Goal: Information Seeking & Learning: Learn about a topic

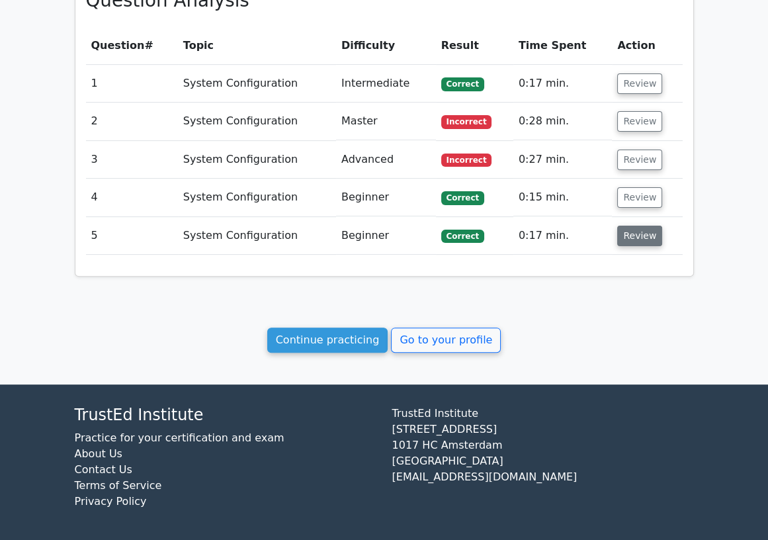
click at [629, 238] on button "Review" at bounding box center [639, 236] width 45 height 21
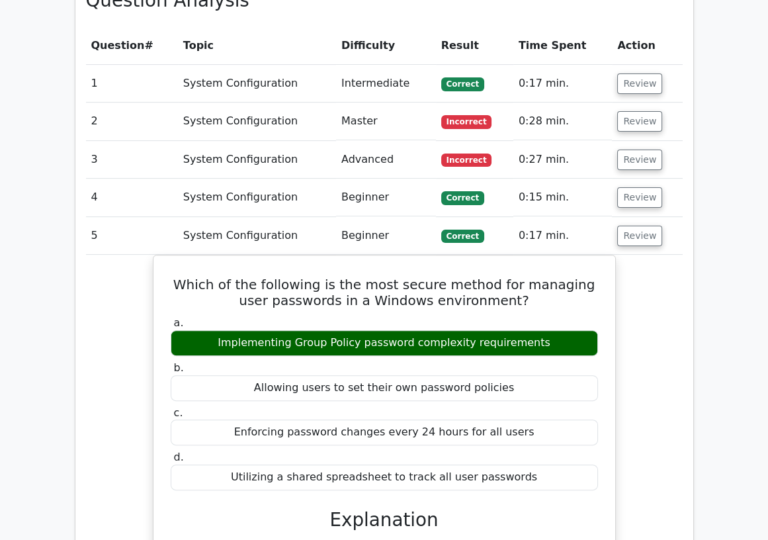
click at [624, 241] on button "Review" at bounding box center [639, 236] width 45 height 21
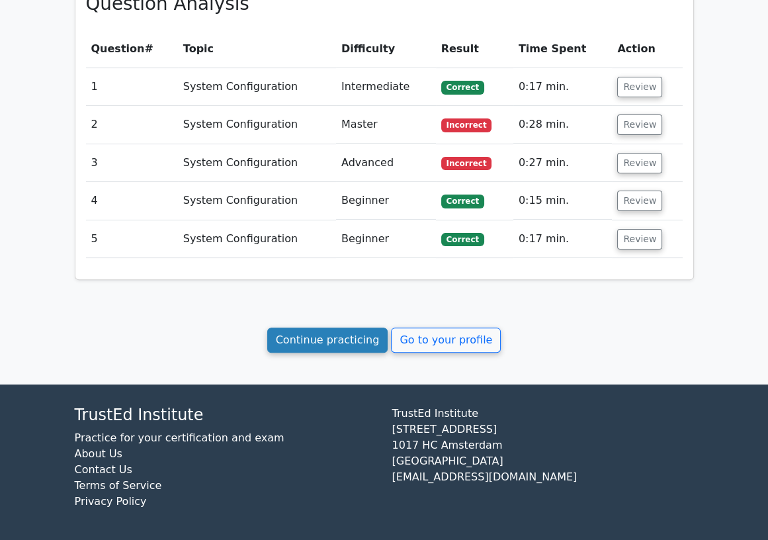
click at [355, 335] on link "Continue practicing" at bounding box center [327, 339] width 121 height 25
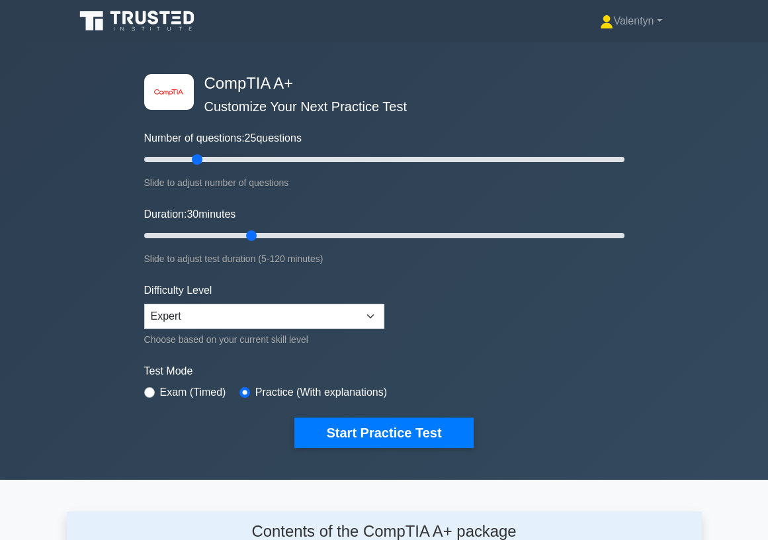
scroll to position [1767, 0]
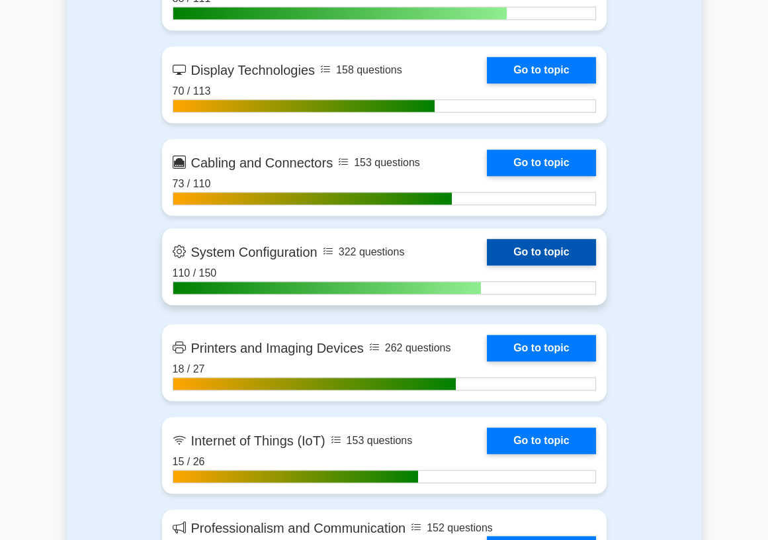
click at [544, 261] on link "Go to topic" at bounding box center [541, 252] width 108 height 26
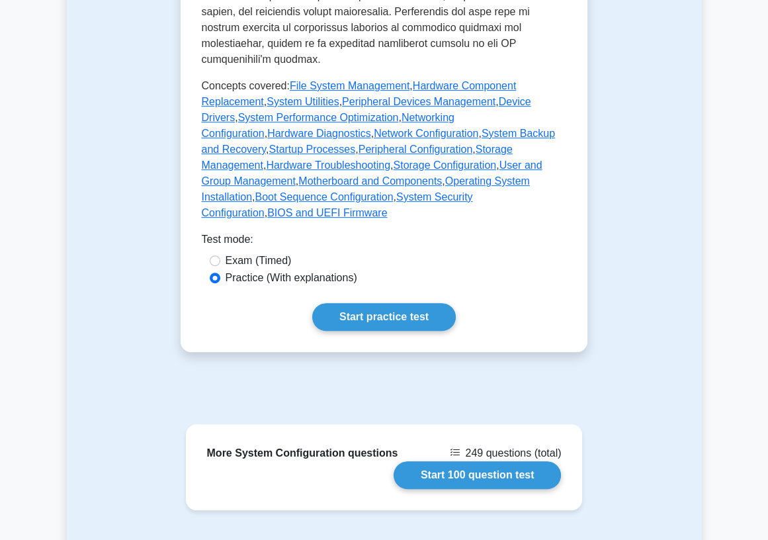
scroll to position [735, 0]
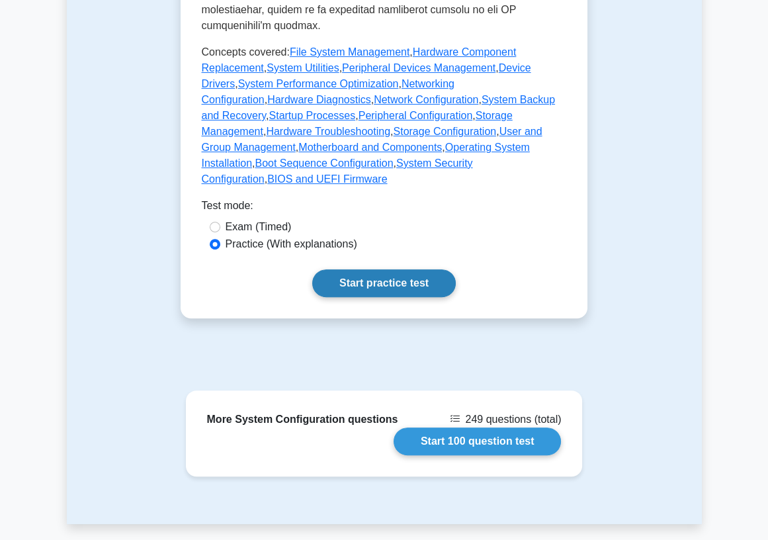
click at [396, 269] on link "Start practice test" at bounding box center [384, 283] width 144 height 28
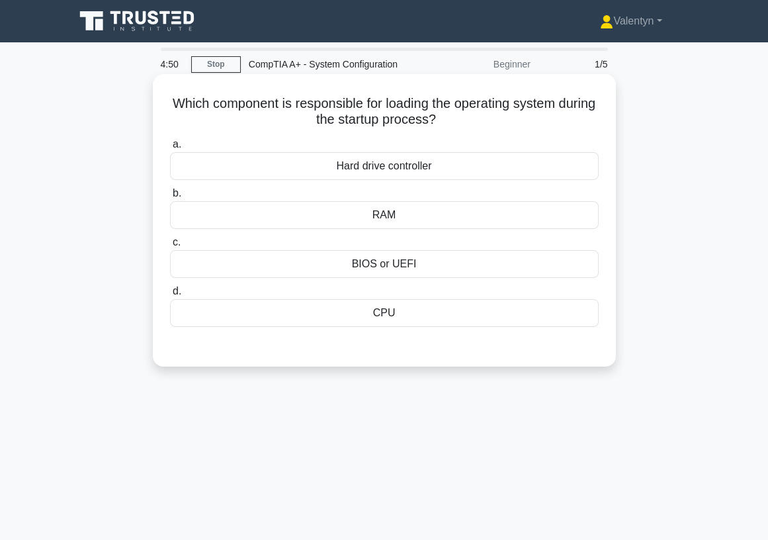
click at [402, 267] on div "BIOS or UEFI" at bounding box center [384, 264] width 429 height 28
click at [170, 247] on input "c. BIOS or UEFI" at bounding box center [170, 242] width 0 height 9
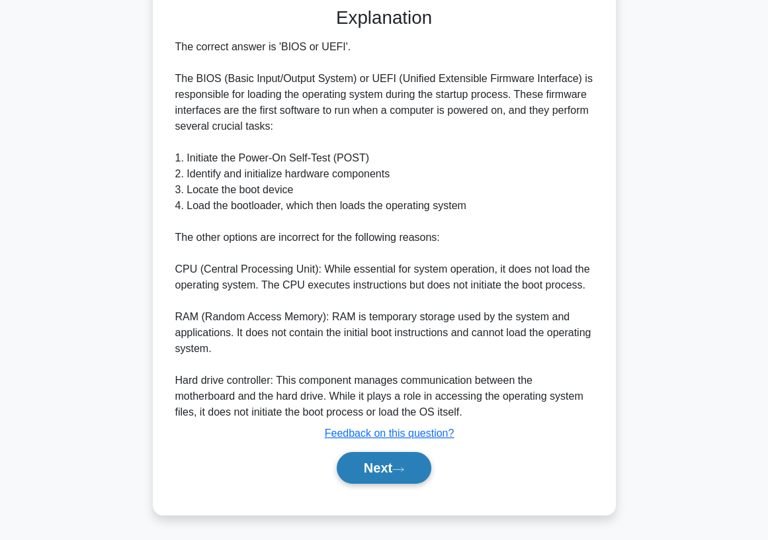
click at [370, 474] on button "Next" at bounding box center [384, 468] width 95 height 32
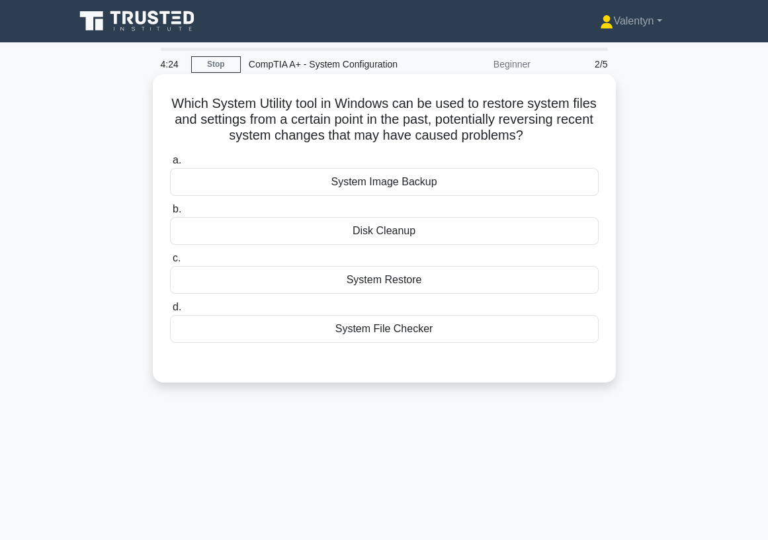
click at [411, 278] on div "System Restore" at bounding box center [384, 280] width 429 height 28
click at [170, 263] on input "c. System Restore" at bounding box center [170, 258] width 0 height 9
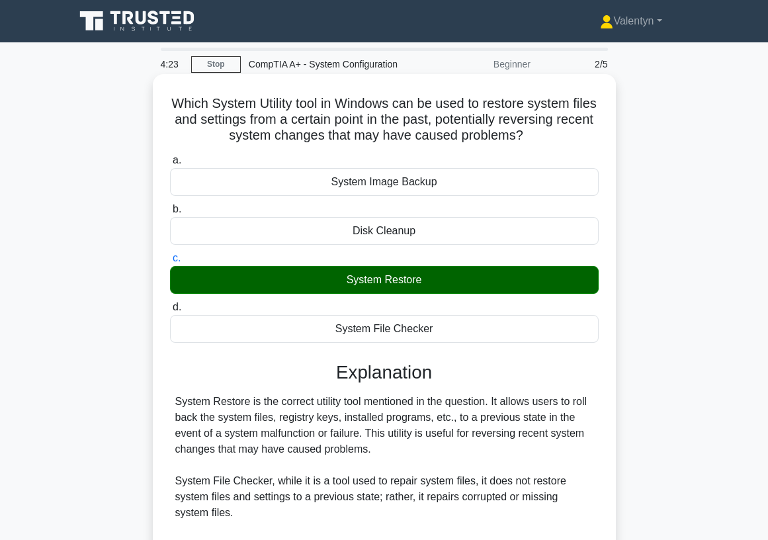
scroll to position [228, 0]
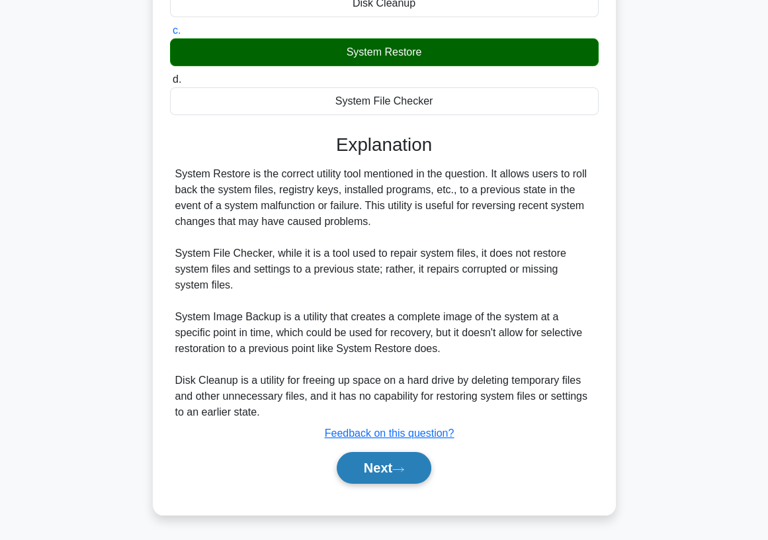
click at [401, 469] on icon at bounding box center [398, 469] width 12 height 7
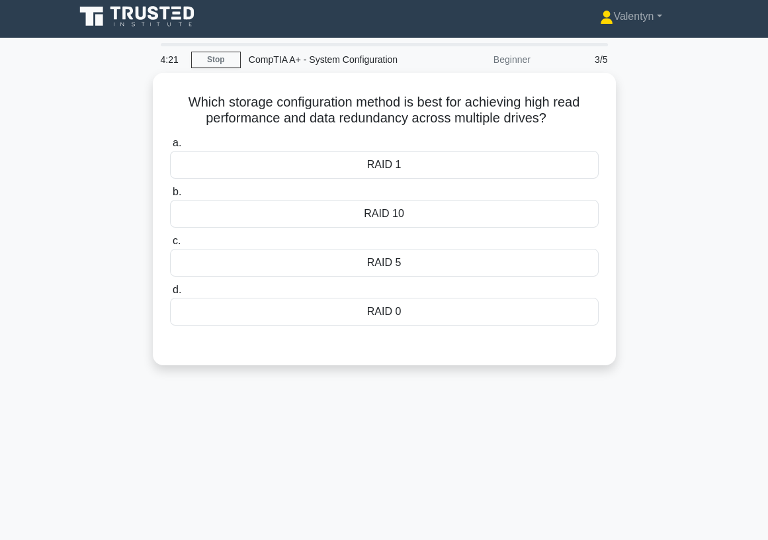
scroll to position [0, 0]
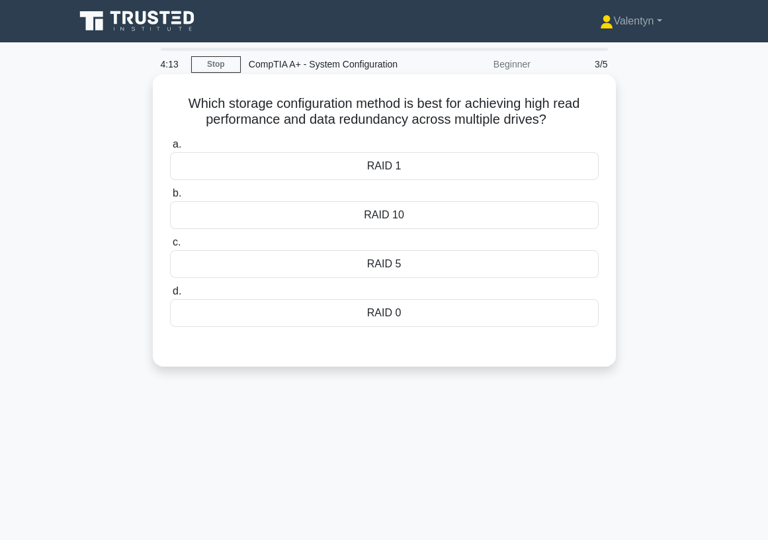
click at [407, 215] on div "RAID 10" at bounding box center [384, 215] width 429 height 28
click at [170, 198] on input "b. RAID 10" at bounding box center [170, 193] width 0 height 9
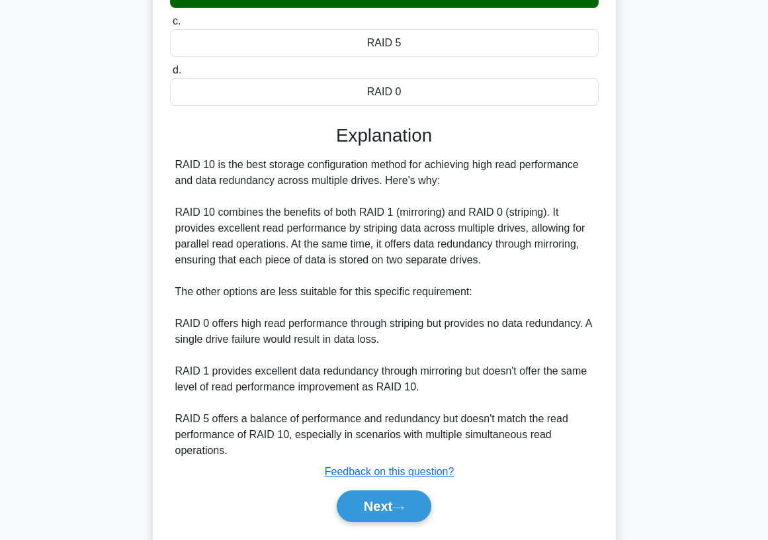
scroll to position [259, 0]
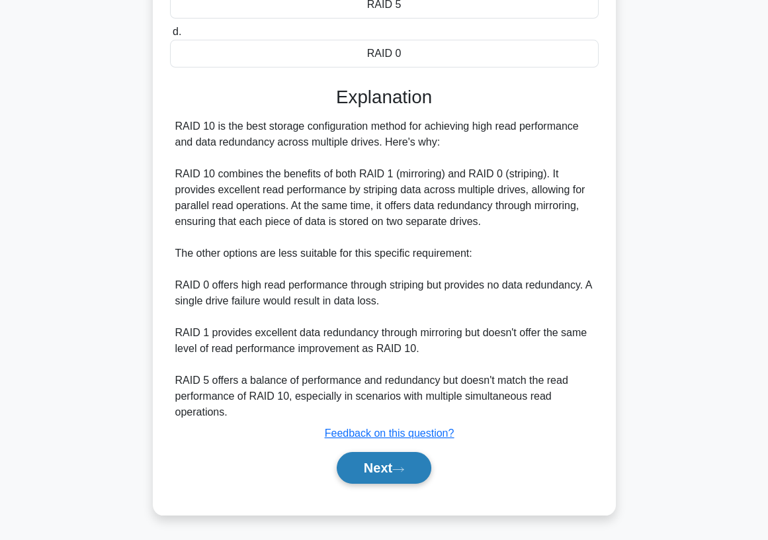
click at [393, 464] on button "Next" at bounding box center [384, 468] width 95 height 32
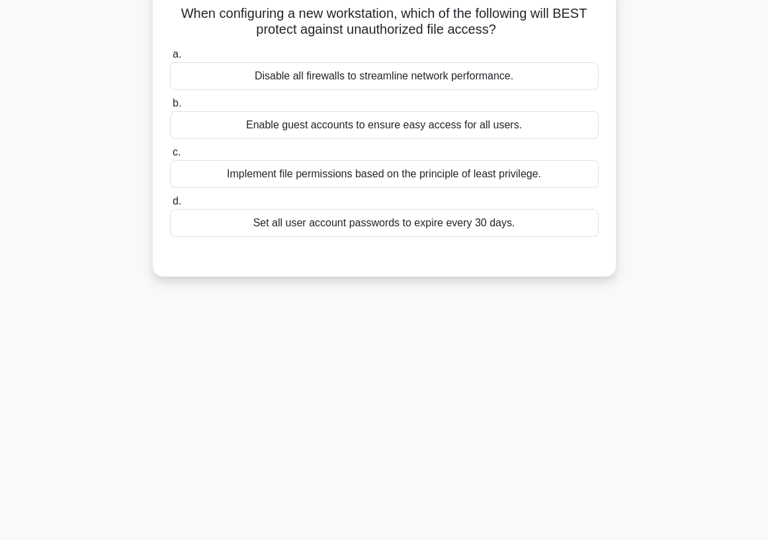
scroll to position [0, 0]
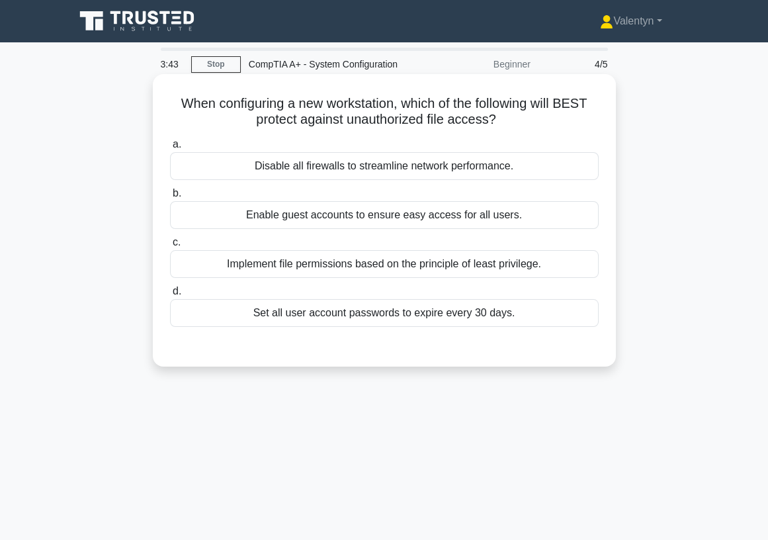
click at [472, 260] on div "Implement file permissions based on the principle of least privilege." at bounding box center [384, 264] width 429 height 28
click at [170, 247] on input "c. Implement file permissions based on the principle of least privilege." at bounding box center [170, 242] width 0 height 9
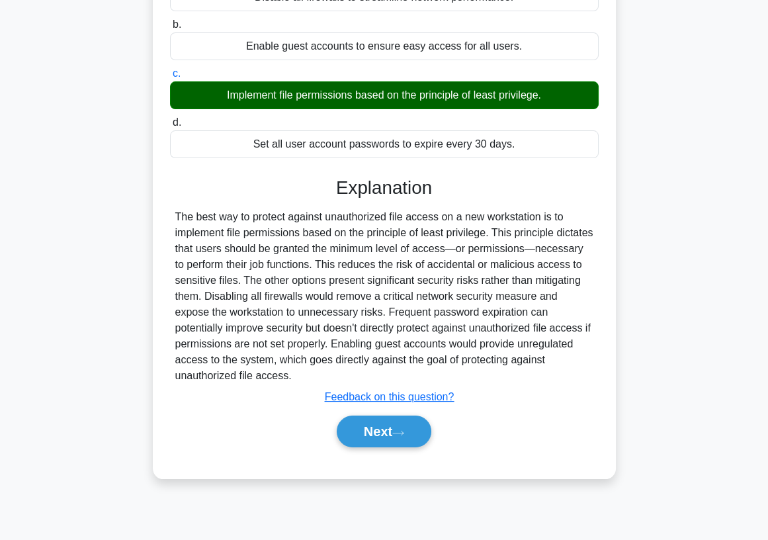
scroll to position [175, 0]
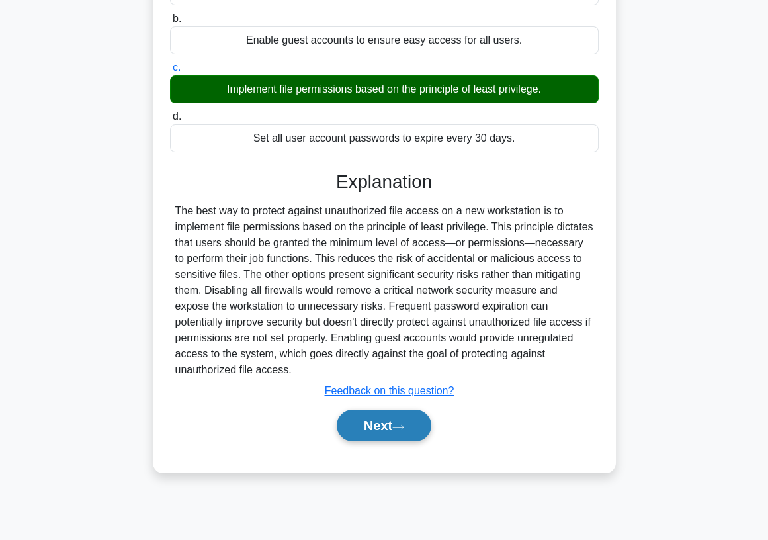
click at [399, 420] on button "Next" at bounding box center [384, 425] width 95 height 32
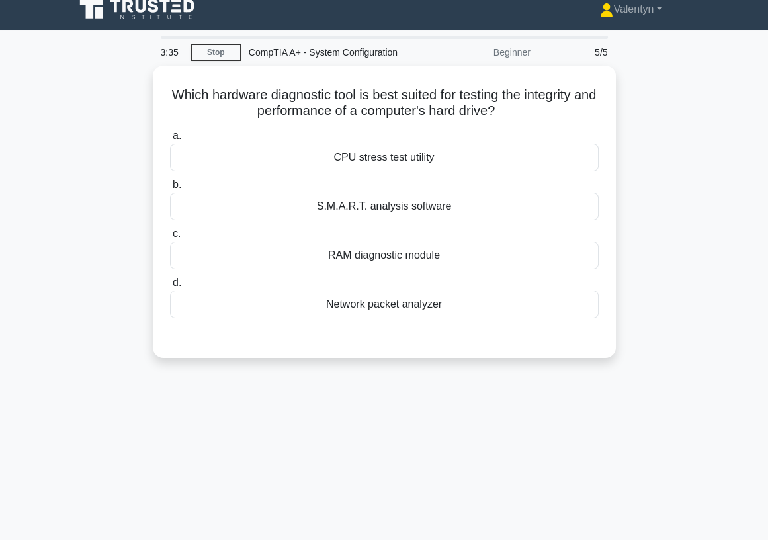
scroll to position [0, 0]
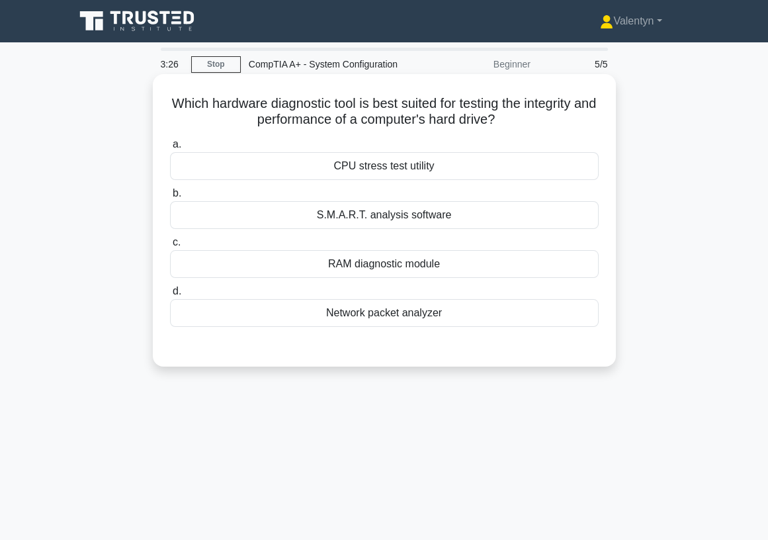
click at [421, 221] on div "S.M.A.R.T. analysis software" at bounding box center [384, 215] width 429 height 28
click at [170, 198] on input "b. S.M.A.R.T. analysis software" at bounding box center [170, 193] width 0 height 9
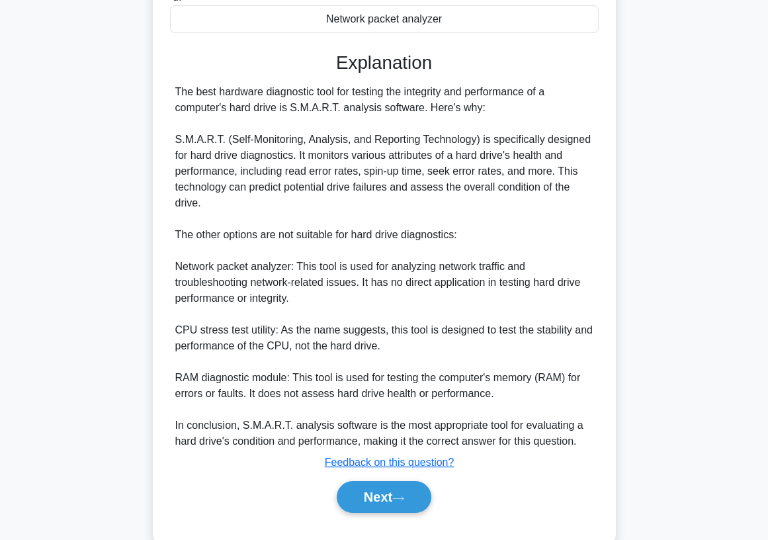
scroll to position [323, 0]
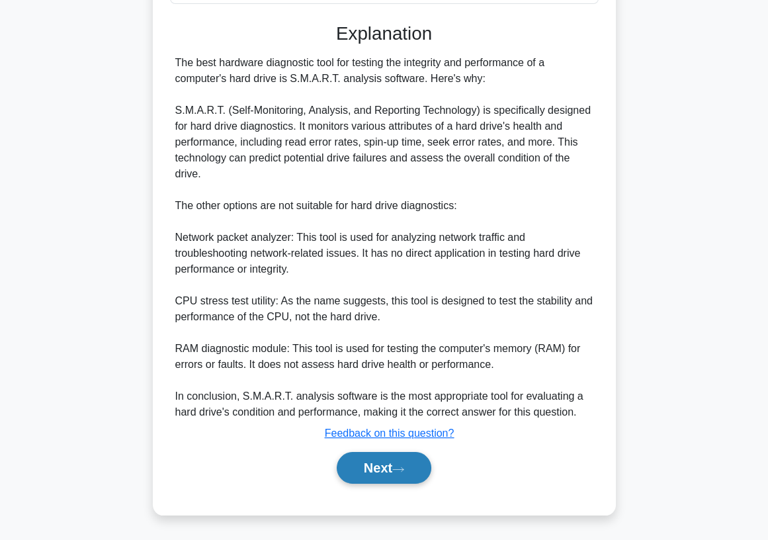
click at [398, 464] on button "Next" at bounding box center [384, 468] width 95 height 32
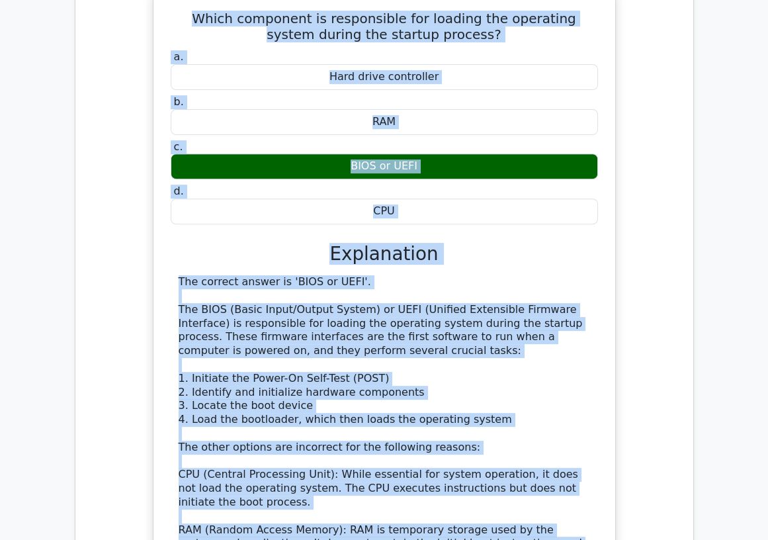
scroll to position [460, 0]
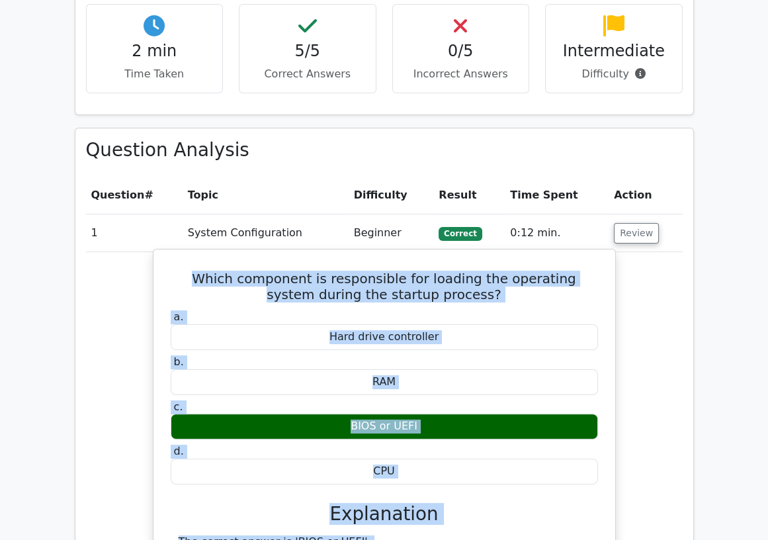
drag, startPoint x: 473, startPoint y: 433, endPoint x: 163, endPoint y: 273, distance: 348.8
copy div "Which component is responsible for loading the operating system during the star…"
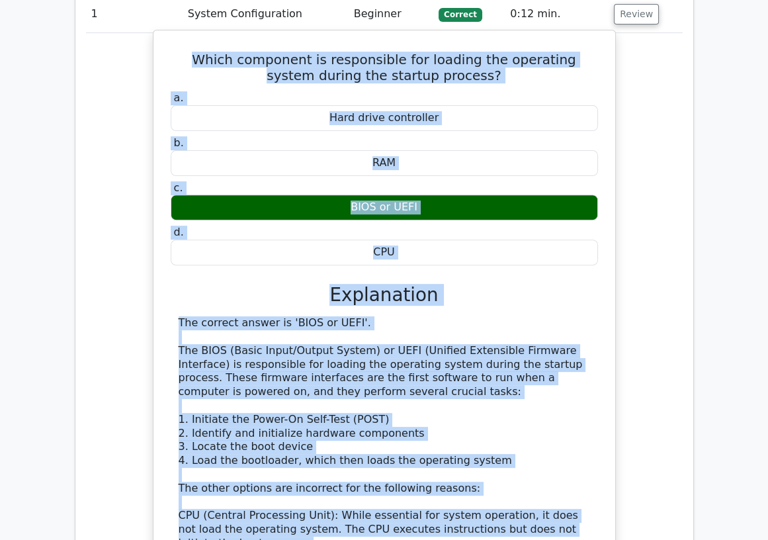
scroll to position [681, 0]
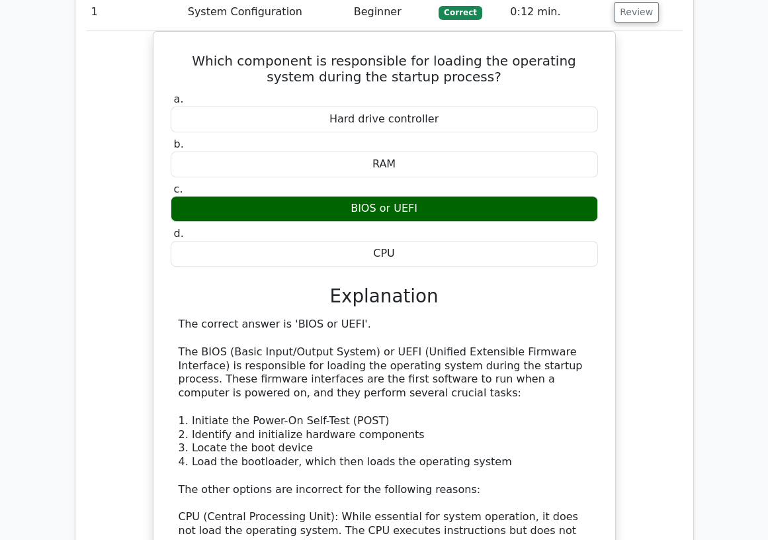
drag, startPoint x: 115, startPoint y: 14, endPoint x: 142, endPoint y: 13, distance: 27.1
click at [115, 14] on td "1" at bounding box center [134, 12] width 97 height 38
click at [629, 7] on button "Review" at bounding box center [636, 12] width 45 height 21
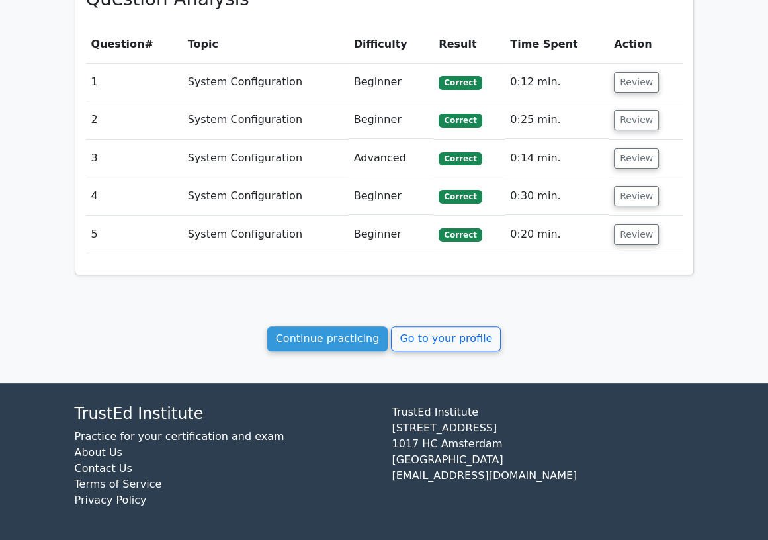
scroll to position [610, 0]
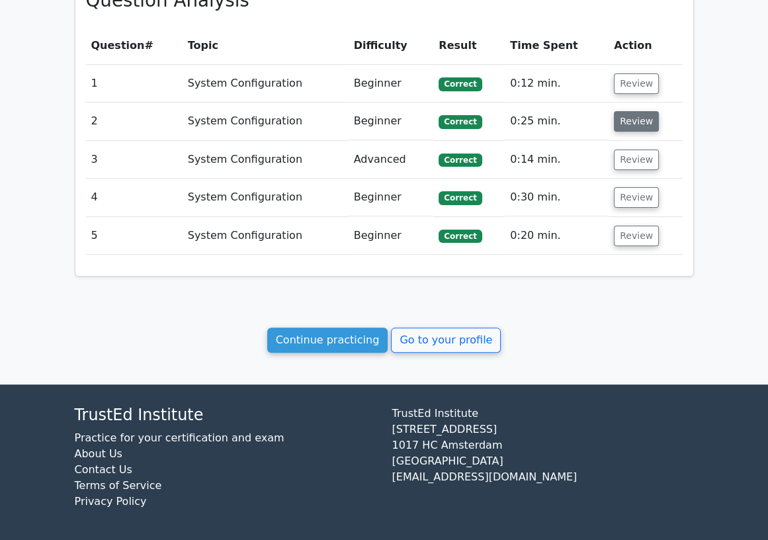
click at [641, 115] on button "Review" at bounding box center [636, 121] width 45 height 21
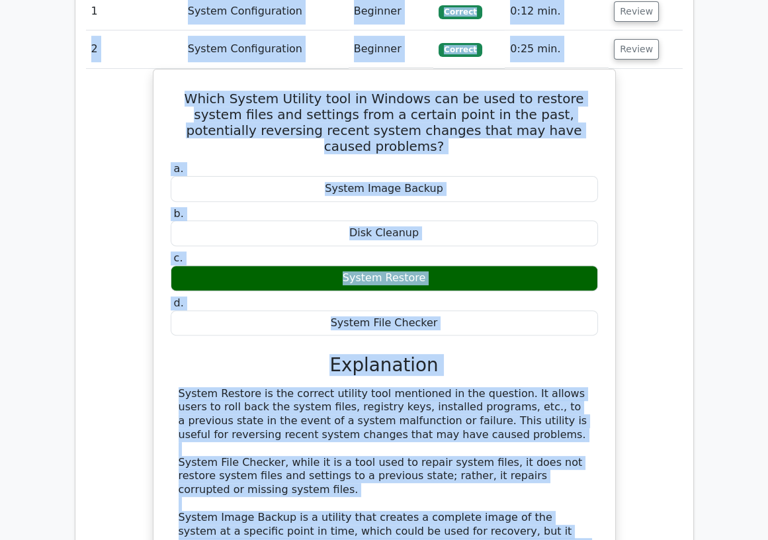
scroll to position [675, 0]
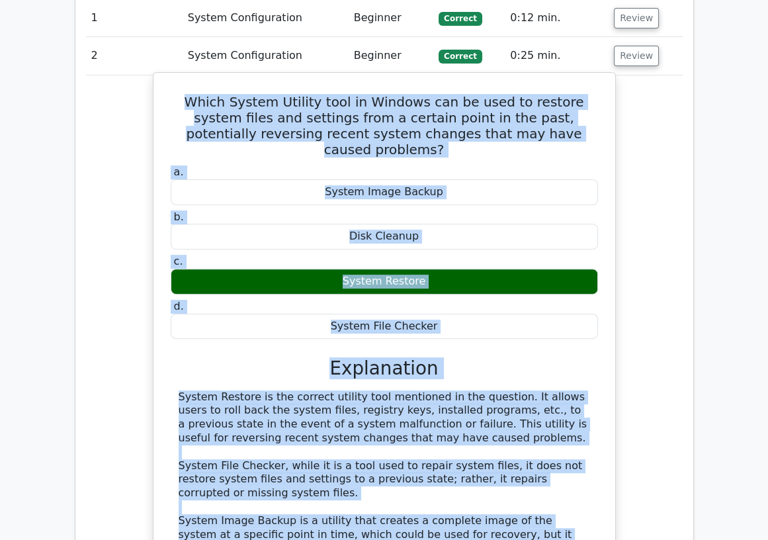
drag, startPoint x: 269, startPoint y: 430, endPoint x: 175, endPoint y: 91, distance: 351.4
click at [175, 91] on div "Which System Utility tool in Windows can be used to restore system files and se…" at bounding box center [384, 375] width 451 height 595
copy div "Which System Utility tool in Windows can be used to restore system files and se…"
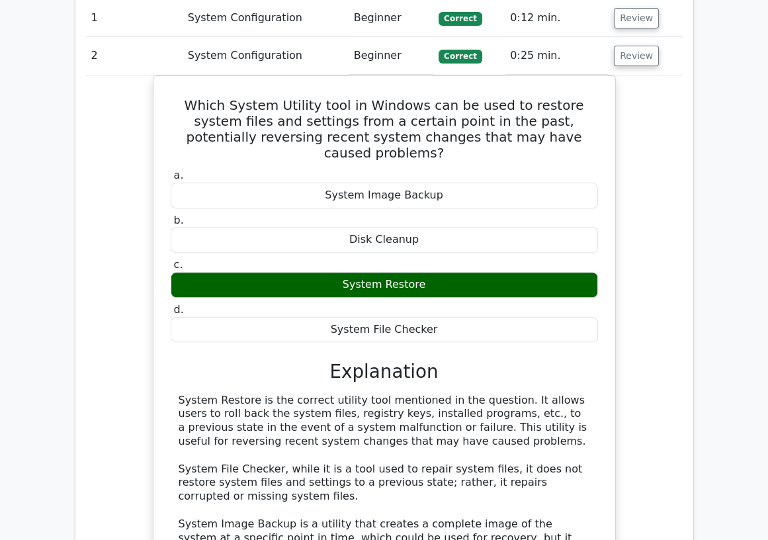
click at [323, 46] on td "System Configuration" at bounding box center [266, 56] width 166 height 38
click at [633, 54] on button "Review" at bounding box center [636, 56] width 45 height 21
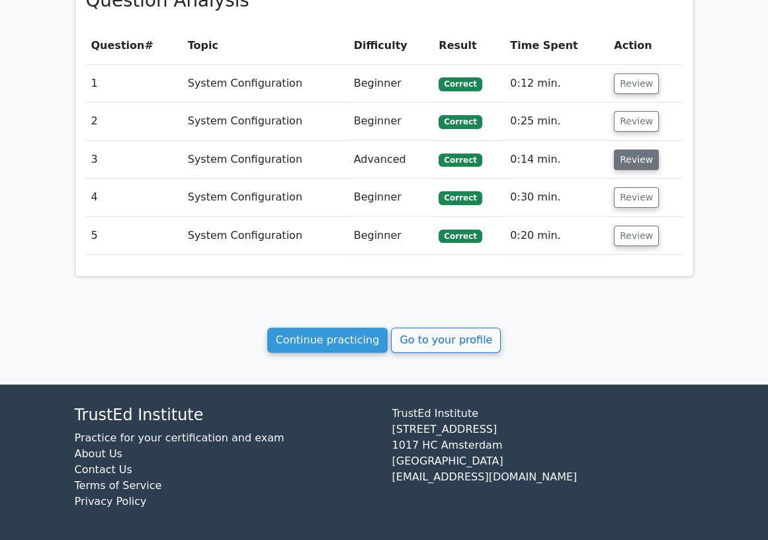
click at [631, 159] on button "Review" at bounding box center [636, 159] width 45 height 21
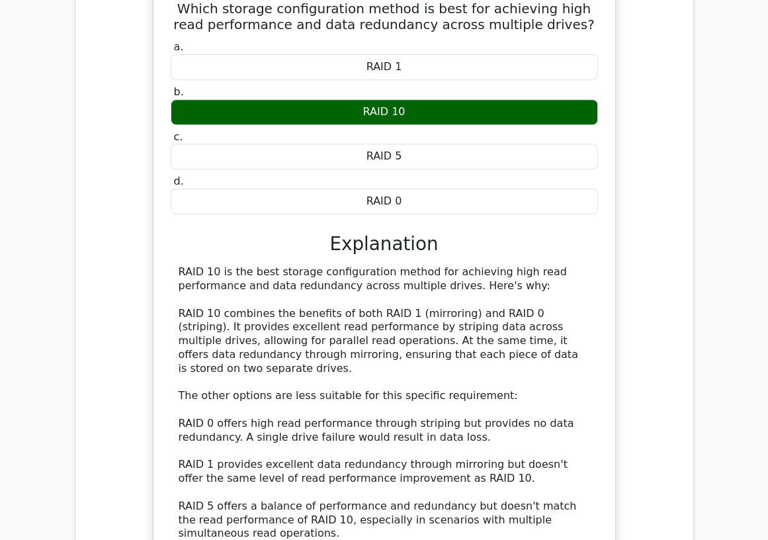
scroll to position [831, 0]
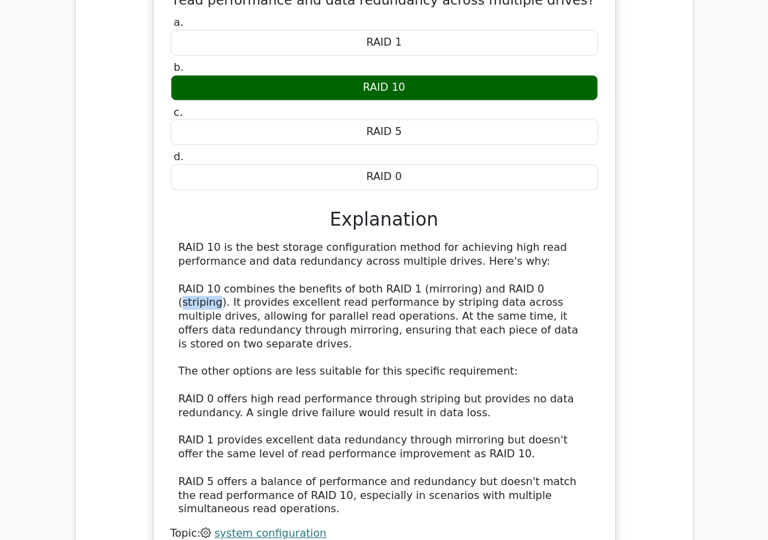
drag, startPoint x: 544, startPoint y: 290, endPoint x: 509, endPoint y: 291, distance: 35.7
click at [509, 291] on div "RAID 10 is the best storage configuration method for achieving high read perfor…" at bounding box center [384, 378] width 411 height 275
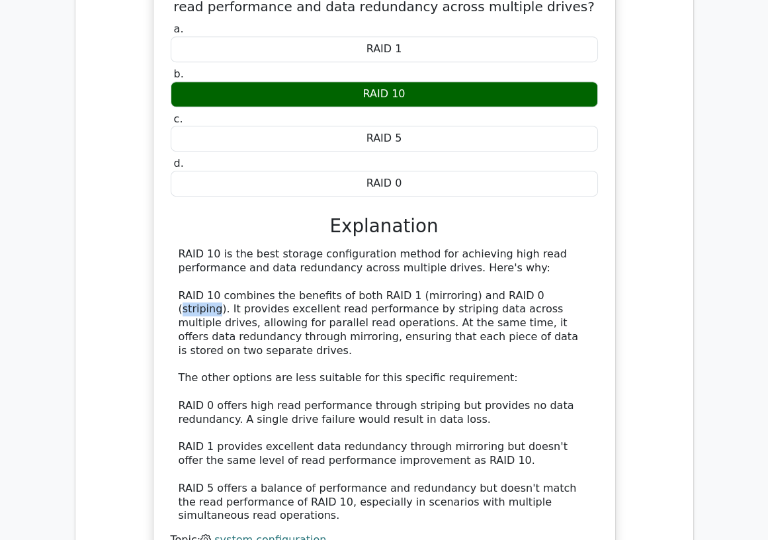
click at [500, 296] on div at bounding box center [500, 296] width 0 height 0
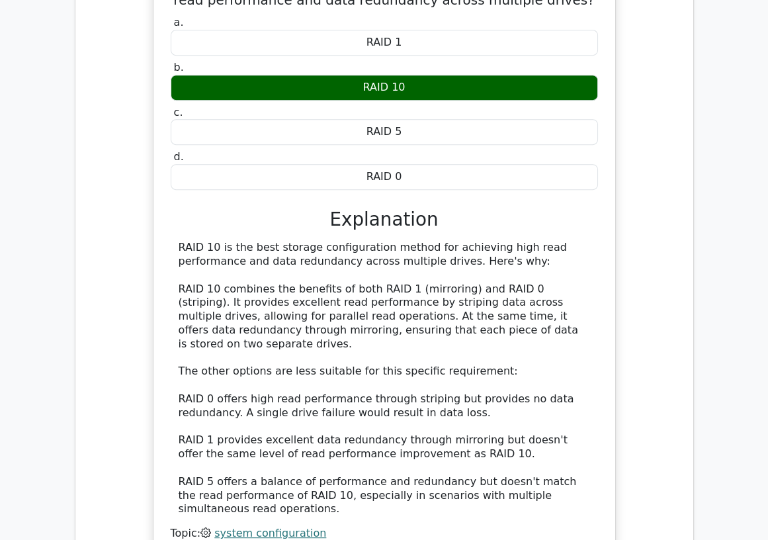
click at [245, 489] on div "RAID 10 is the best storage configuration method for achieving high read perfor…" at bounding box center [384, 378] width 411 height 275
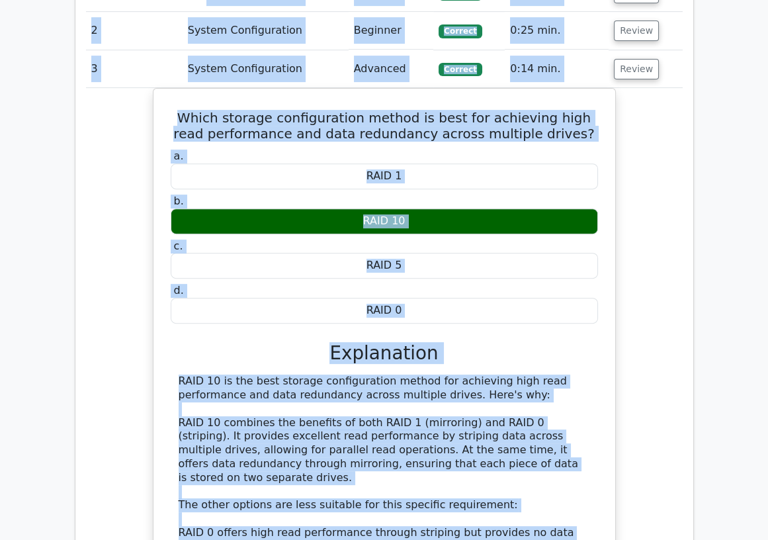
scroll to position [660, 0]
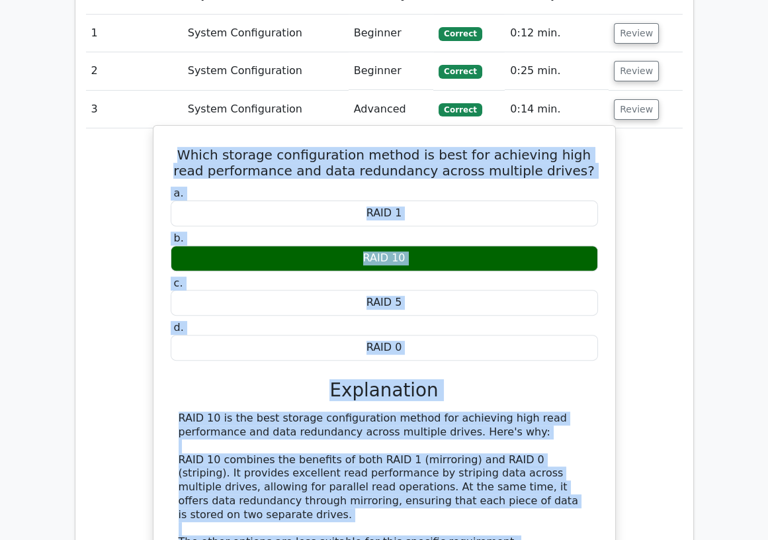
drag, startPoint x: 237, startPoint y: 493, endPoint x: 167, endPoint y: 150, distance: 350.5
click at [167, 150] on div "Which storage configuration method is best for achieving high read performance …" at bounding box center [384, 433] width 451 height 604
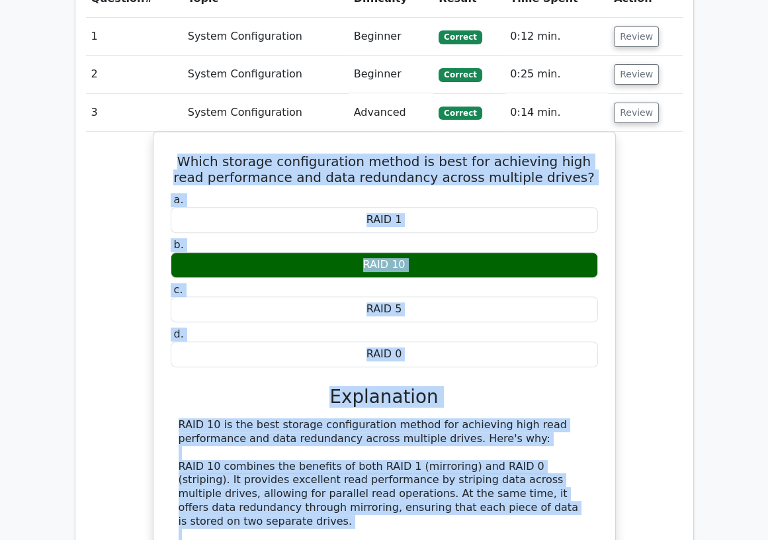
copy div "Which storage configuration method is best for achieving high read performance …"
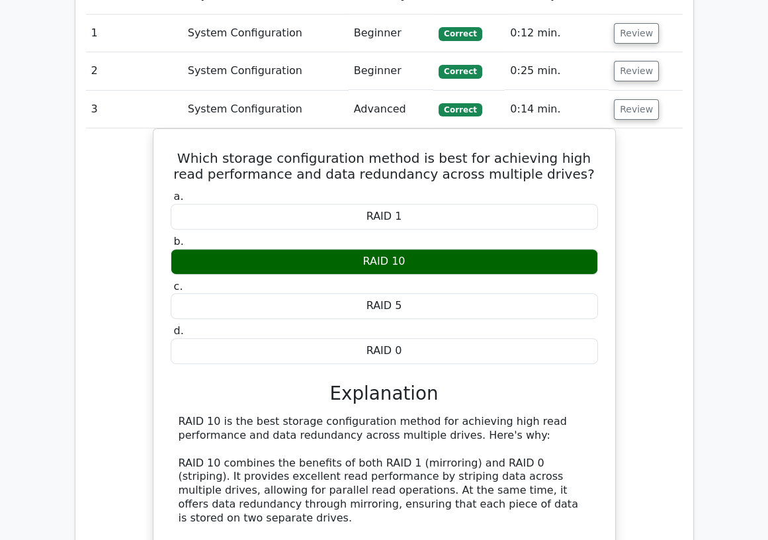
click at [206, 97] on td "System Configuration" at bounding box center [266, 110] width 166 height 38
click at [635, 112] on button "Review" at bounding box center [636, 109] width 45 height 21
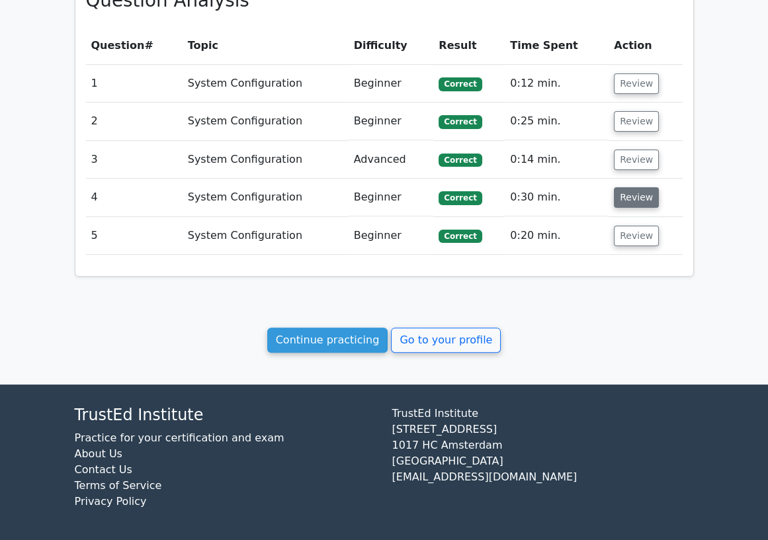
click at [628, 198] on button "Review" at bounding box center [636, 197] width 45 height 21
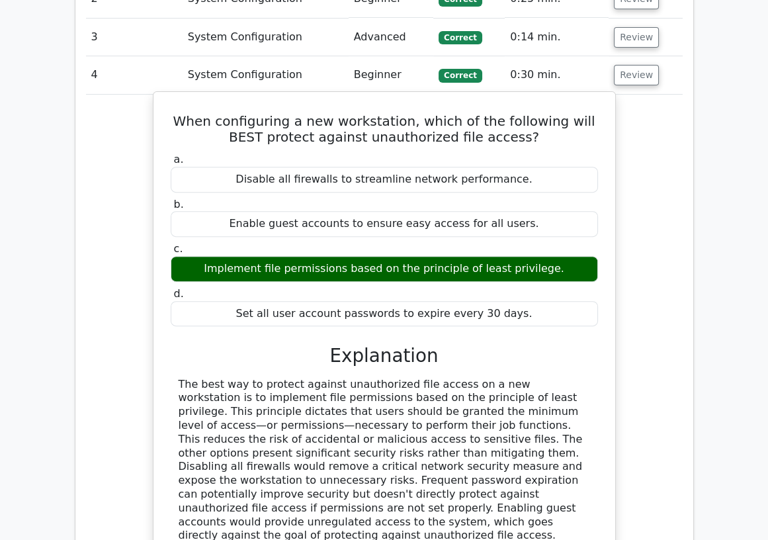
scroll to position [757, 0]
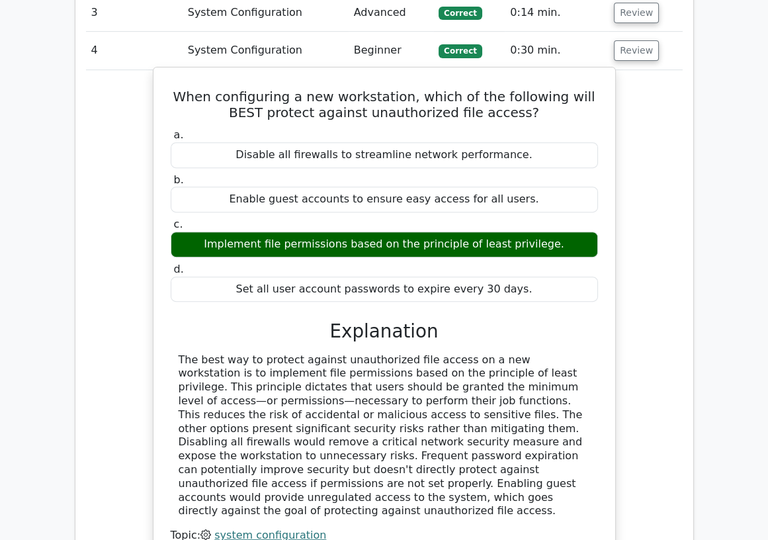
drag, startPoint x: 546, startPoint y: 244, endPoint x: 353, endPoint y: 241, distance: 193.2
click at [353, 241] on div "Implement file permissions based on the principle of least privilege." at bounding box center [384, 245] width 427 height 26
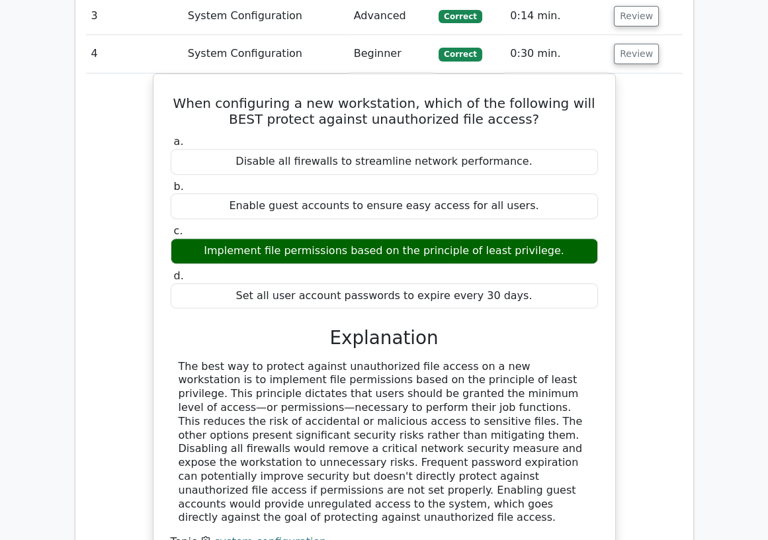
click at [344, 218] on div at bounding box center [344, 218] width 0 height 0
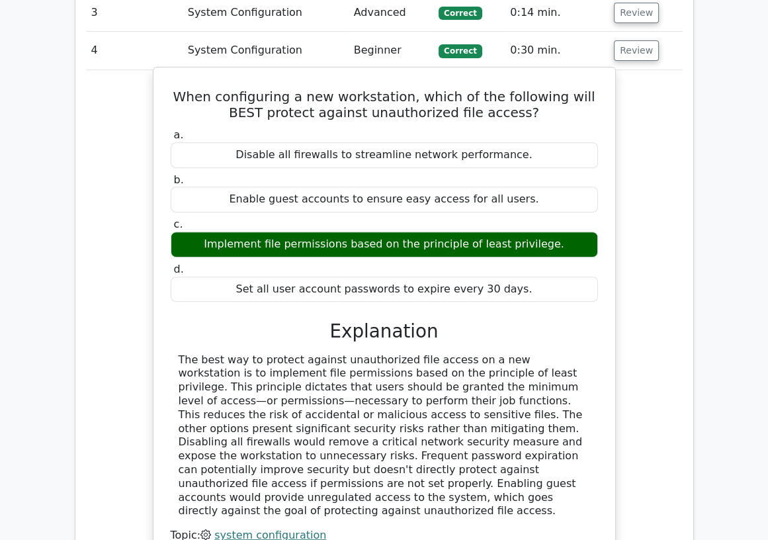
click at [310, 497] on div "The best way to protect against unauthorized file access on a new workstation i…" at bounding box center [384, 435] width 411 height 165
drag, startPoint x: 309, startPoint y: 497, endPoint x: 154, endPoint y: 100, distance: 426.0
click at [154, 100] on div "When configuring a new workstation, which of the following will BEST protect ag…" at bounding box center [384, 320] width 463 height 506
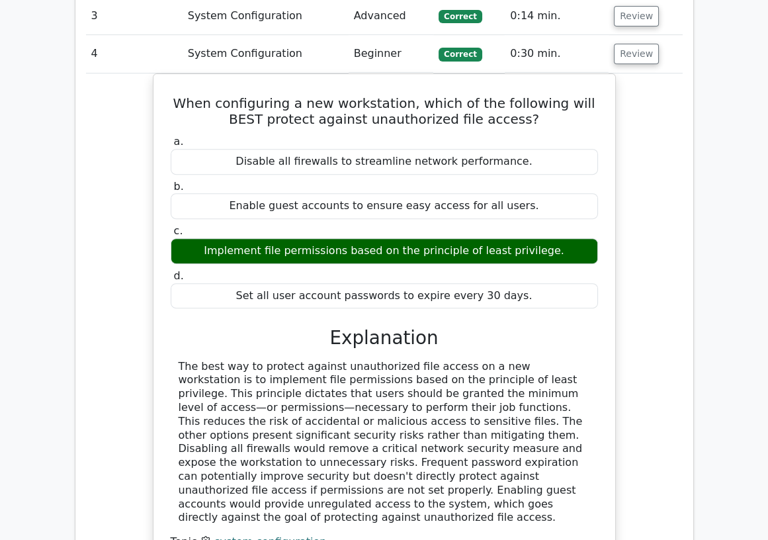
copy div "Lore ipsumdolors a con adipiscinge, seddo ei tem incididun utla ETDO magnaal en…"
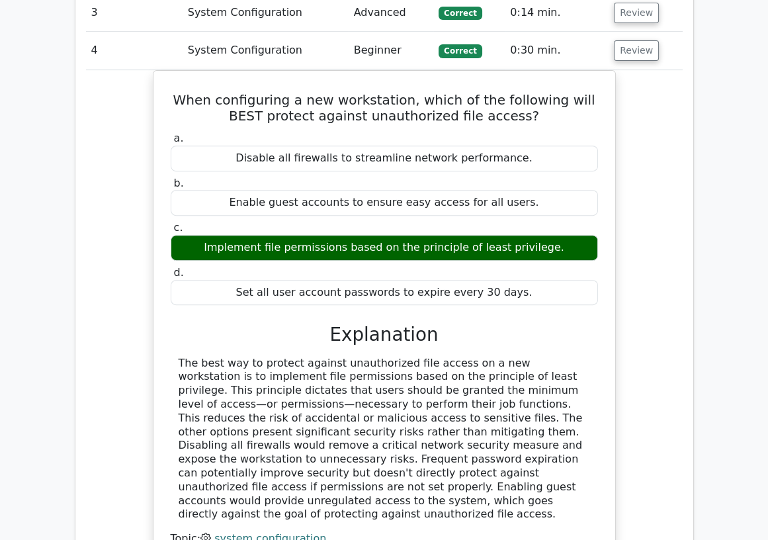
click at [116, 259] on div "When configuring a new workstation, which of the following will BEST protect ag…" at bounding box center [384, 331] width 597 height 522
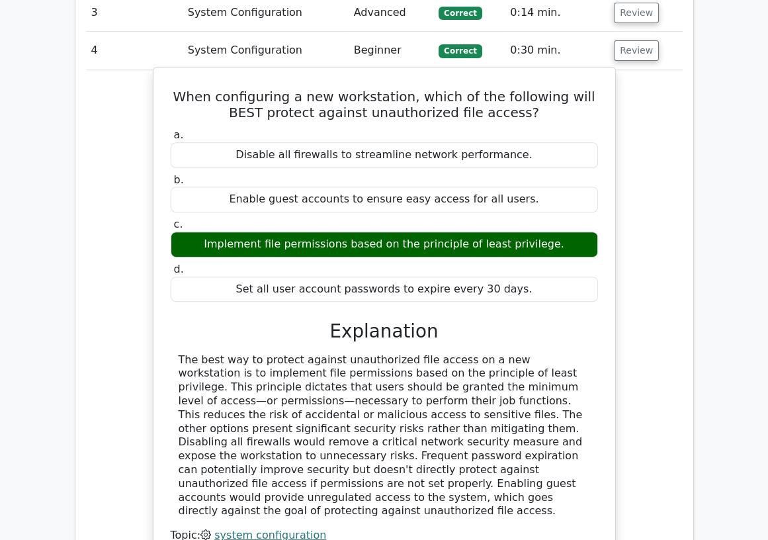
drag, startPoint x: 498, startPoint y: 241, endPoint x: 476, endPoint y: 243, distance: 21.9
click at [476, 243] on div "Implement file permissions based on the principle of least privilege." at bounding box center [384, 245] width 427 height 26
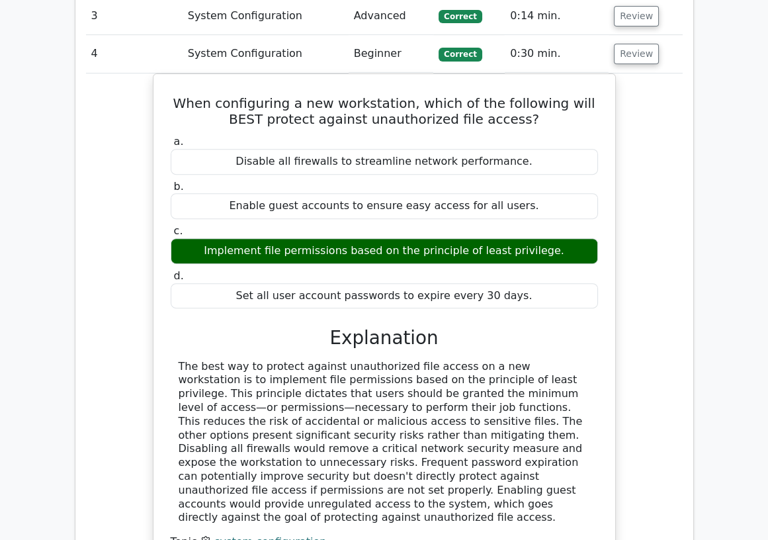
click at [468, 251] on div at bounding box center [468, 251] width 0 height 0
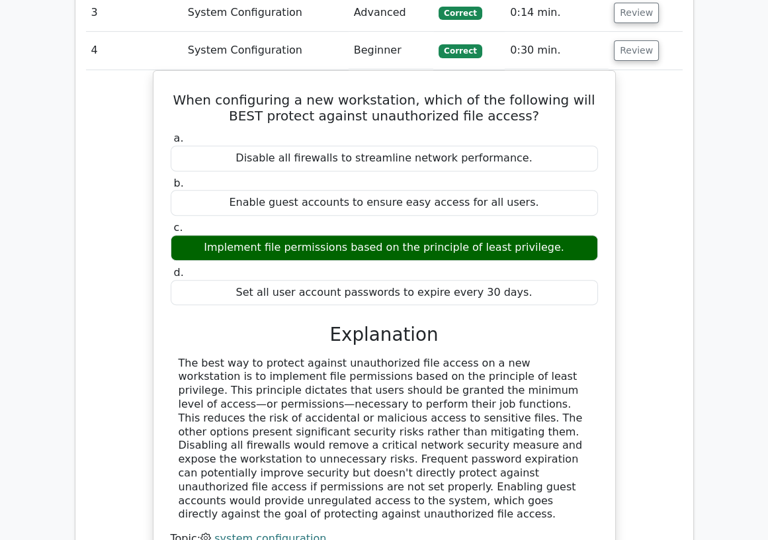
drag, startPoint x: 196, startPoint y: 46, endPoint x: 237, endPoint y: 46, distance: 41.0
click at [196, 46] on td "System Configuration" at bounding box center [266, 51] width 166 height 38
drag, startPoint x: 627, startPoint y: 48, endPoint x: 624, endPoint y: 80, distance: 32.5
click at [627, 48] on button "Review" at bounding box center [636, 50] width 45 height 21
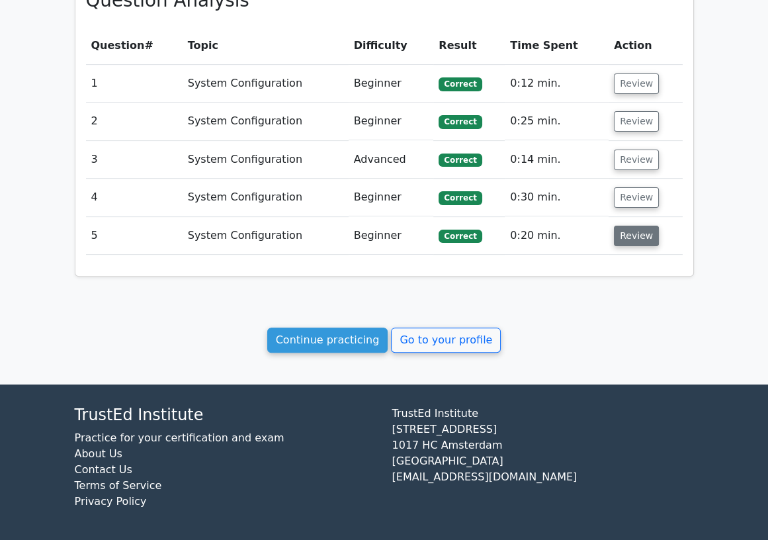
click at [625, 238] on button "Review" at bounding box center [636, 236] width 45 height 21
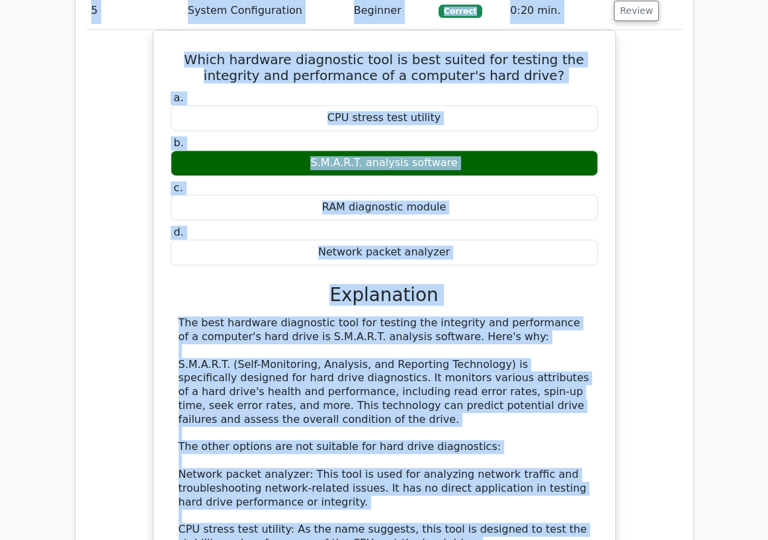
scroll to position [799, 0]
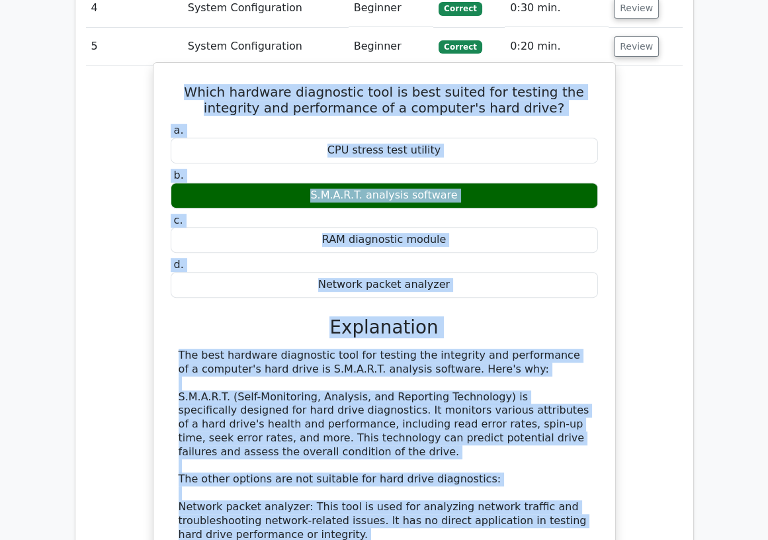
drag, startPoint x: 586, startPoint y: 477, endPoint x: 175, endPoint y: 80, distance: 571.2
click at [175, 80] on div "Which hardware diagnostic tool is best suited for testing the integrity and per…" at bounding box center [384, 404] width 451 height 673
copy div "Which hardware diagnostic tool is best suited for testing the integrity and per…"
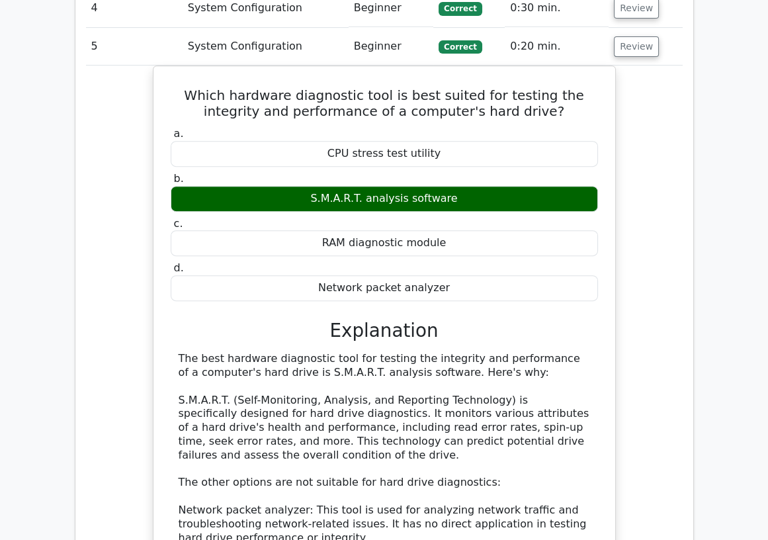
click at [306, 49] on td "System Configuration" at bounding box center [266, 47] width 166 height 38
click at [646, 44] on button "Review" at bounding box center [636, 46] width 45 height 21
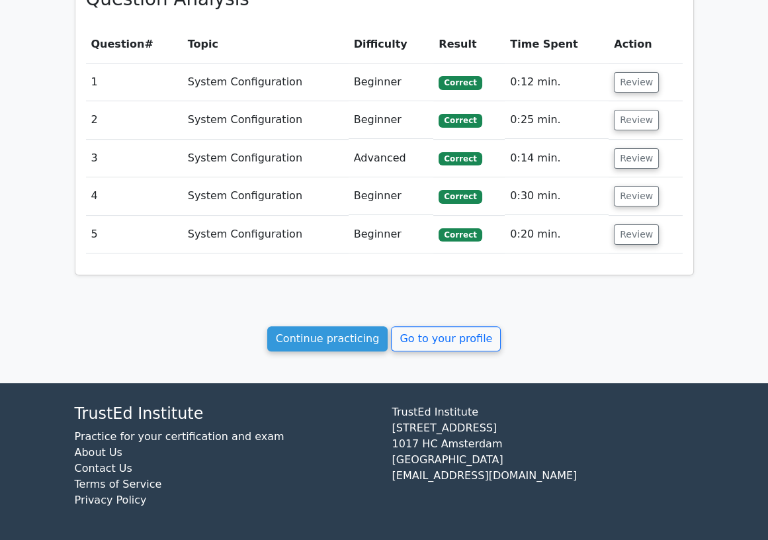
scroll to position [610, 0]
